Goal: Task Accomplishment & Management: Use online tool/utility

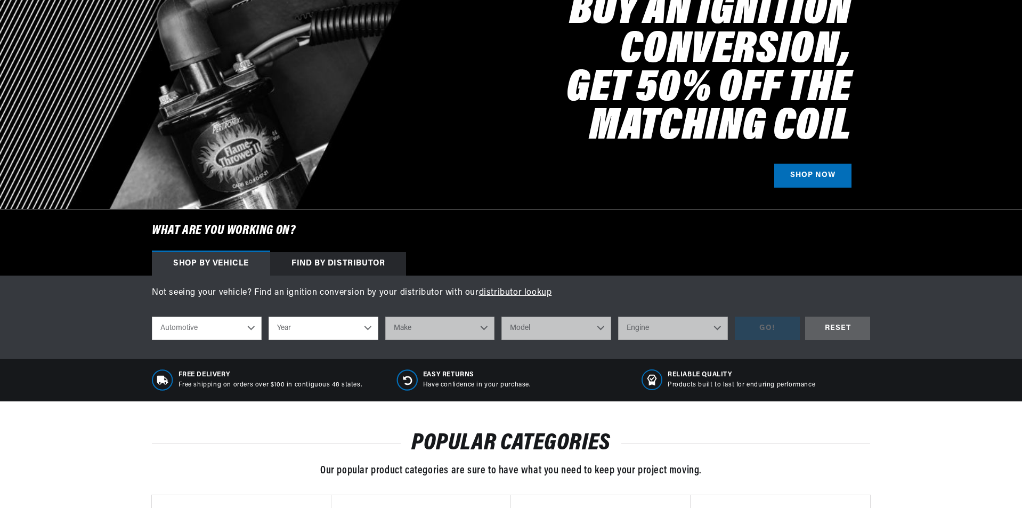
scroll to position [160, 0]
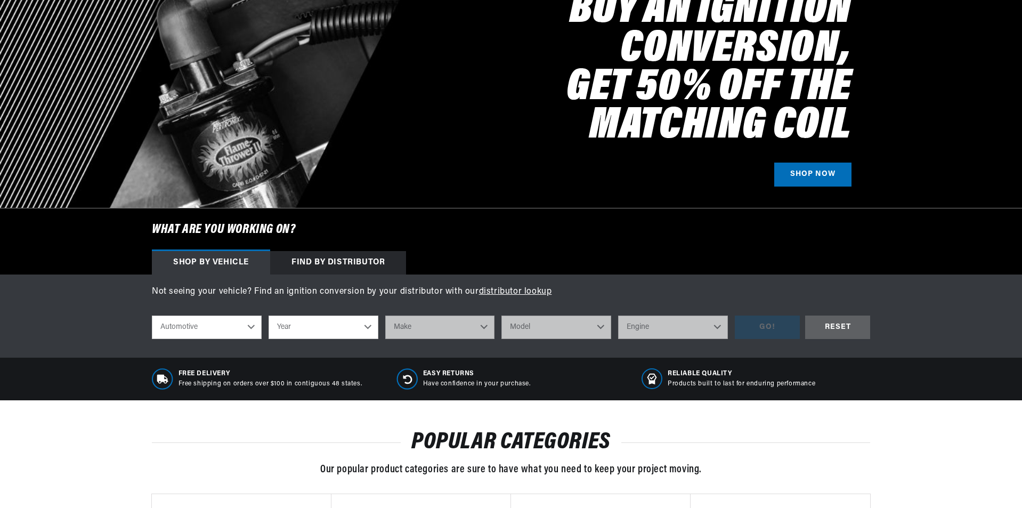
click at [367, 330] on select "Year [DATE] 2021 2020 2019 2018 2017 2016 2015 2014 2013 2012 2011 2010 2009 20…" at bounding box center [323, 326] width 110 height 23
click at [368, 325] on select "Year [DATE] 2021 2020 2019 2018 2017 2016 2015 2014 2013 2012 2011 2010 2009 20…" at bounding box center [323, 326] width 110 height 23
select select "1950"
click at [268, 315] on select "Year [DATE] 2021 2020 2019 2018 2017 2016 2015 2014 2013 2012 2011 2010 2009 20…" at bounding box center [323, 326] width 110 height 23
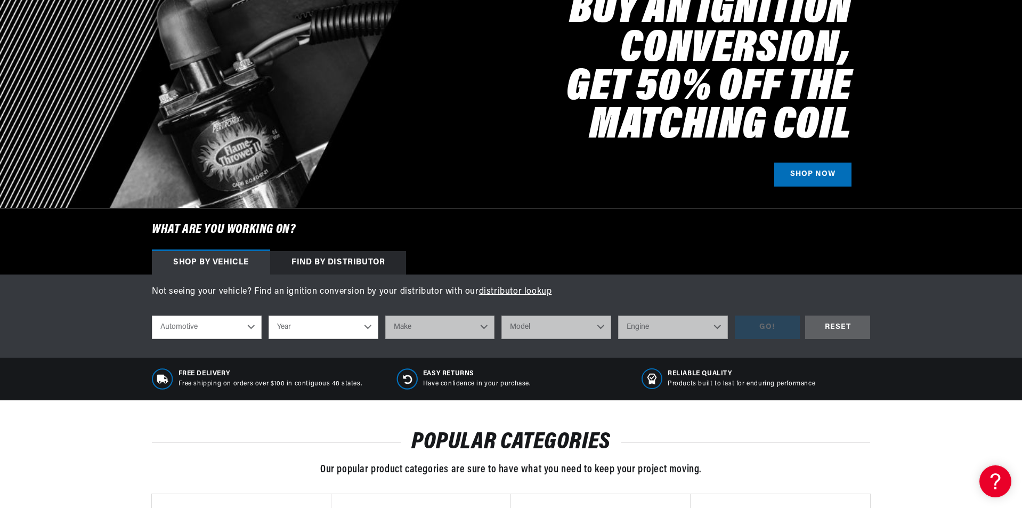
scroll to position [0, 10]
select select "1950"
click at [483, 324] on select "Make Aston [PERSON_NAME][GEOGRAPHIC_DATA] Cadillac Chevrolet Chrysler Citroen […" at bounding box center [440, 326] width 110 height 23
select select "Cadillac"
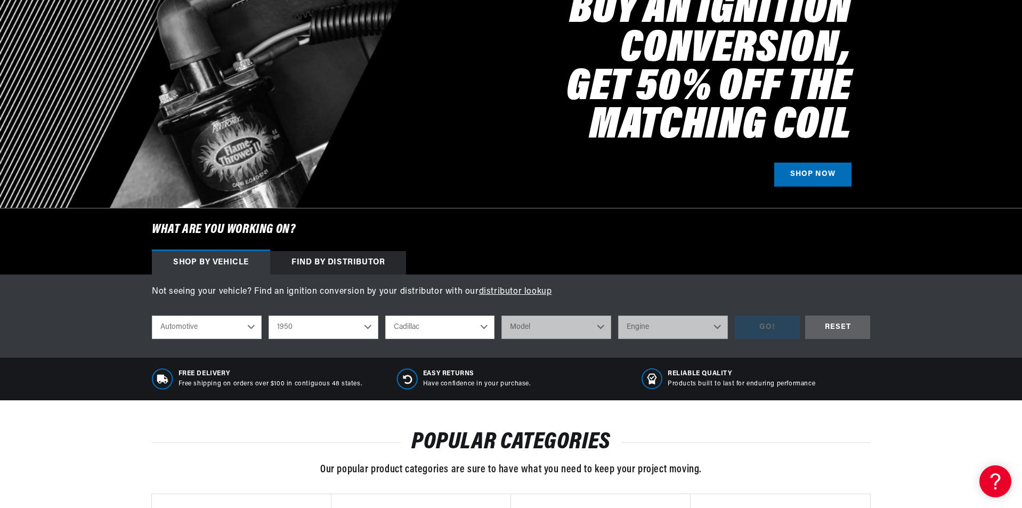
click at [385, 315] on select "Make Aston [PERSON_NAME][GEOGRAPHIC_DATA] Cadillac Chevrolet Chrysler Citroen […" at bounding box center [440, 326] width 110 height 23
select select "Cadillac"
click at [603, 328] on select "Model Series 60 Fleetwood Series 61 Series 75 Fleetwood" at bounding box center [556, 326] width 110 height 23
select select "Series-60-Fleetwood"
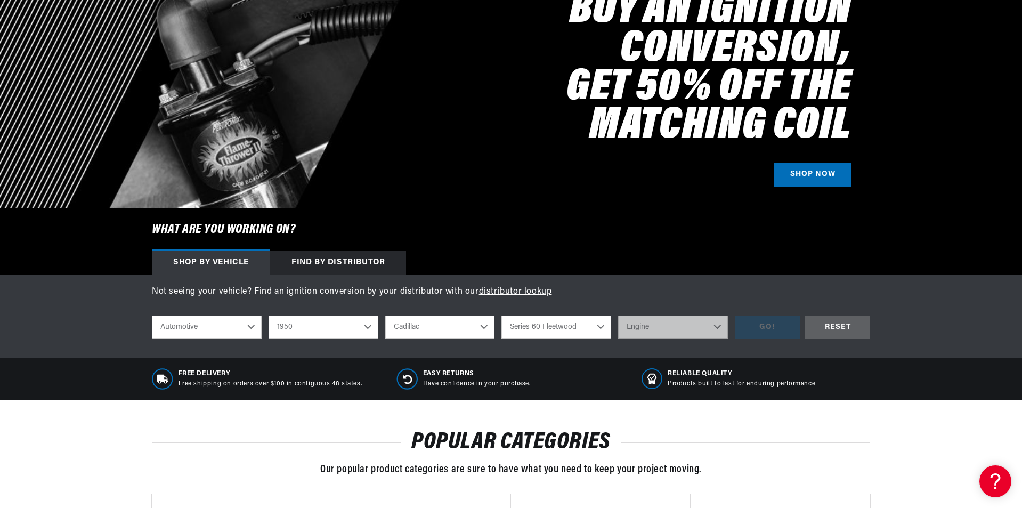
click at [501, 315] on select "Model Series 60 Fleetwood Series 61 Series 75 Fleetwood" at bounding box center [556, 326] width 110 height 23
select select "Series-60-Fleetwood"
click at [712, 327] on select "Engine 5.4L" at bounding box center [673, 326] width 110 height 23
select select "5.4L"
click at [618, 315] on select "Engine 5.4L" at bounding box center [673, 326] width 110 height 23
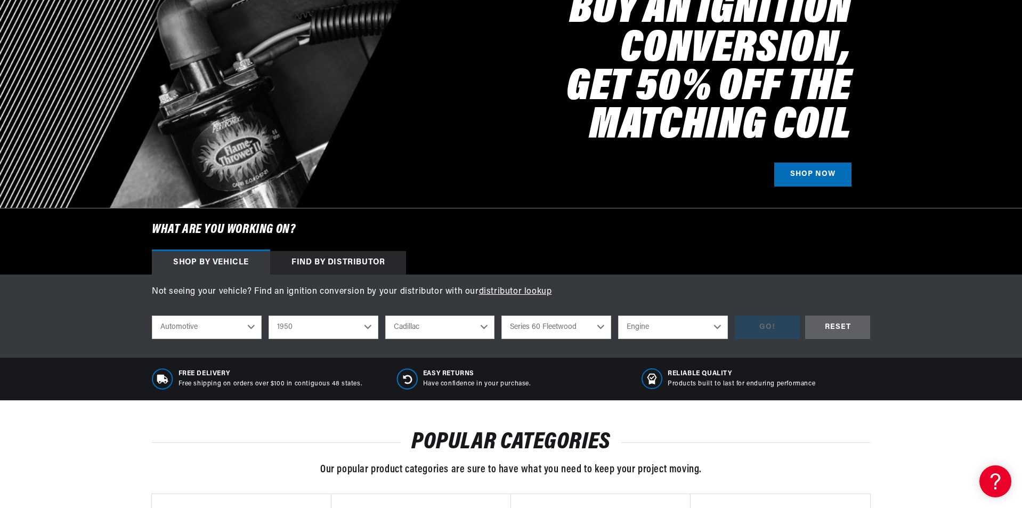
select select "5.4L"
click at [784, 328] on div "GO!" at bounding box center [766, 327] width 65 height 24
